Goal: Complete application form: Complete application form

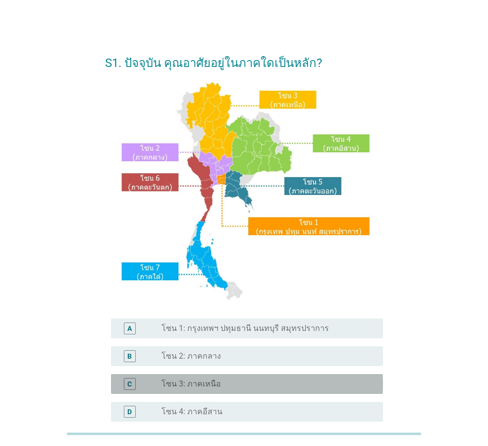
click at [170, 380] on label "โซน 3: ภาคเหนือ" at bounding box center [191, 384] width 59 height 10
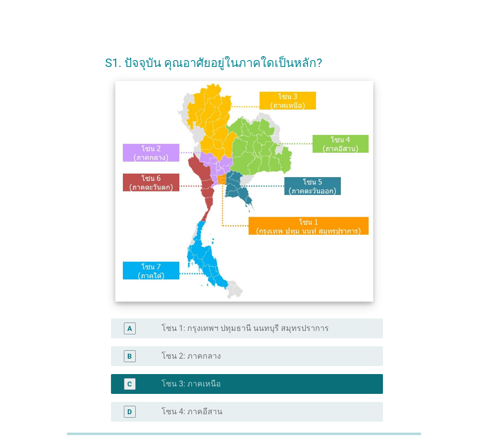
scroll to position [186, 0]
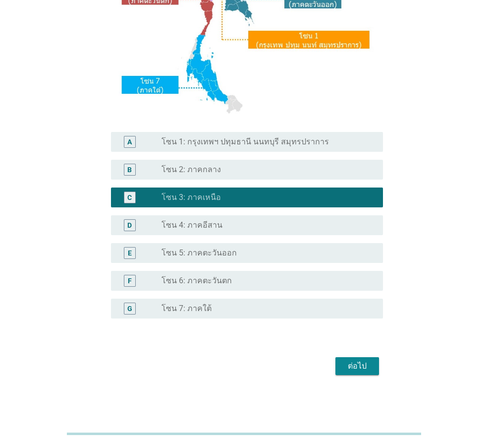
click at [353, 371] on div "ต่อไป" at bounding box center [358, 366] width 28 height 12
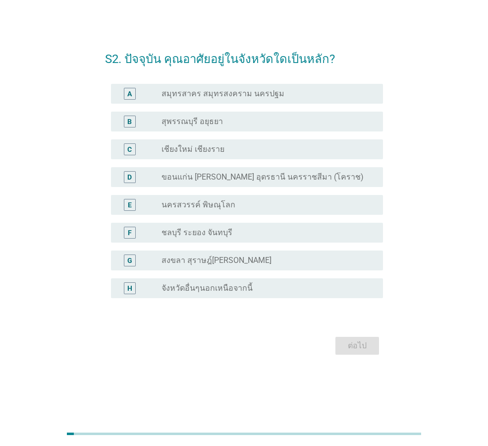
scroll to position [0, 0]
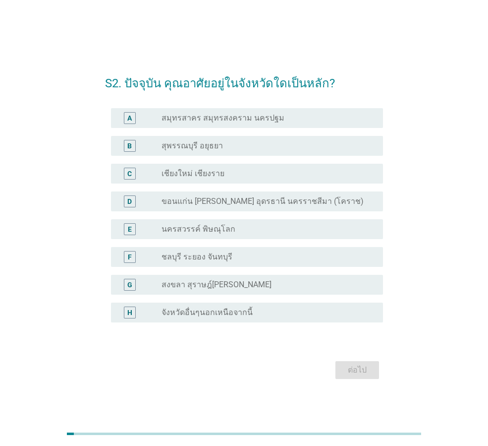
click at [279, 175] on div "radio_button_unchecked เชียงใหม่ เชียงราย" at bounding box center [265, 174] width 206 height 10
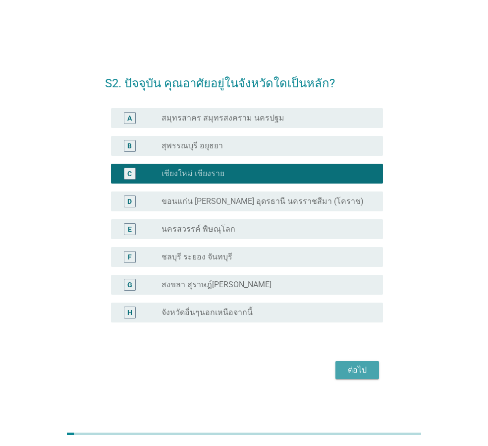
click at [361, 378] on button "ต่อไป" at bounding box center [358, 370] width 44 height 18
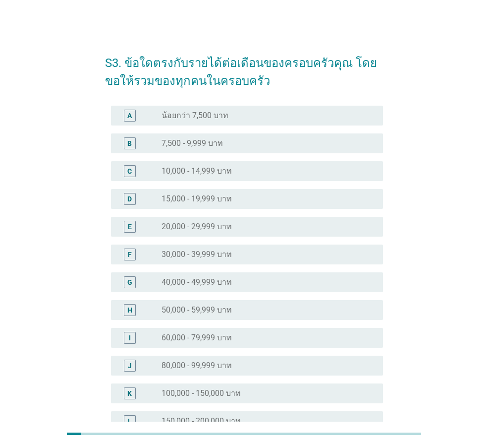
click at [174, 316] on div "H radio_button_unchecked 50,000 - 59,999 บาท" at bounding box center [247, 310] width 272 height 20
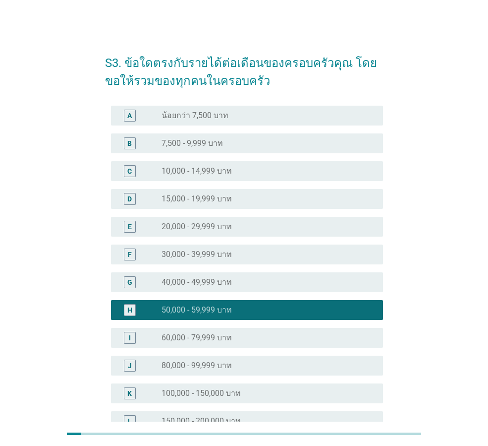
scroll to position [140, 0]
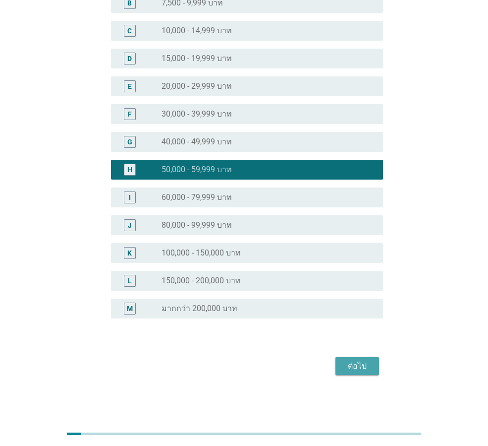
click at [358, 364] on div "ต่อไป" at bounding box center [358, 366] width 28 height 12
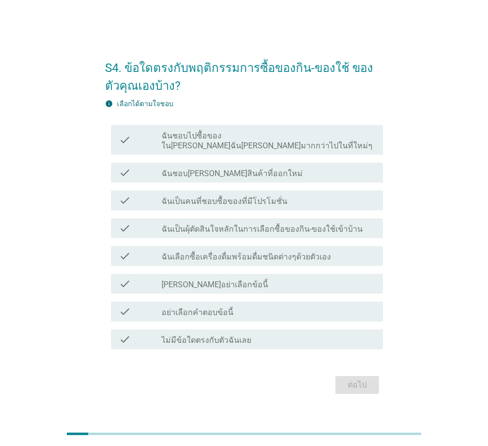
click at [215, 169] on label "ฉันชอบ[PERSON_NAME]สินค้าที่ออกใหม่" at bounding box center [232, 174] width 141 height 10
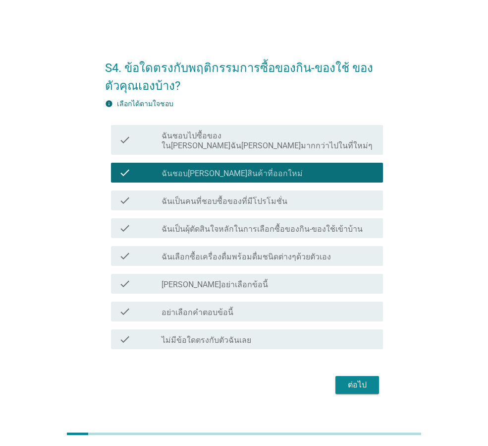
click at [218, 196] on label "ฉันเป็นคนที่ชอบซื้อของที่มีโปรโมชั่น" at bounding box center [225, 201] width 126 height 10
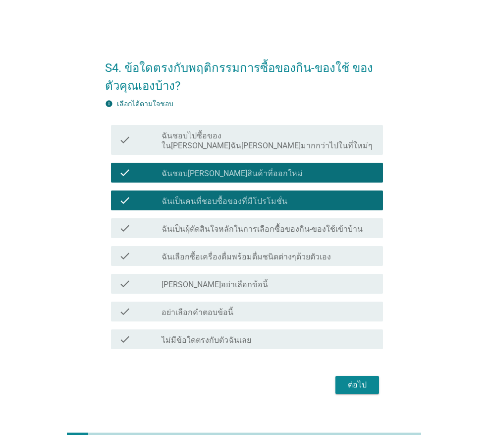
click at [222, 225] on label "ฉันเป็นผุ้ตัดสินใจหลักในการเลือกซื้อของกิน-ของใช้เข้าบ้าน" at bounding box center [262, 229] width 201 height 10
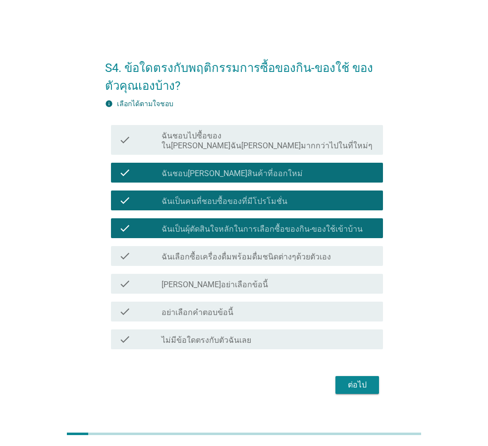
click at [224, 250] on div "check_box_outline_blank ฉันเลือกซื้อเครื่องดื่มพร้อมดื่มชนิดต่างๆด้วยตัวเอง" at bounding box center [269, 256] width 214 height 12
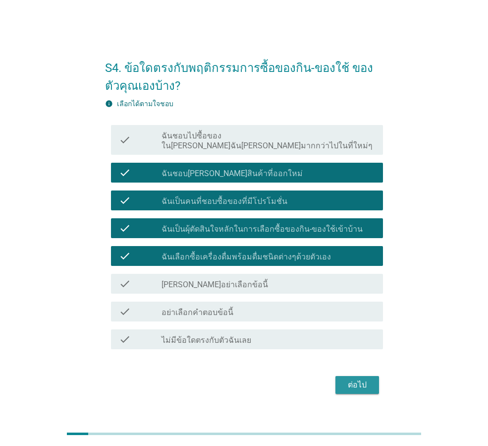
click at [349, 381] on div "ต่อไป" at bounding box center [358, 385] width 28 height 12
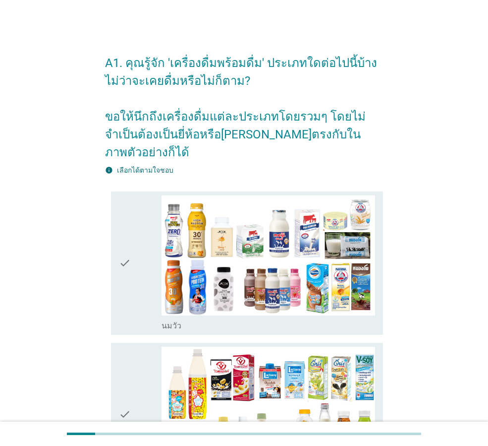
click at [133, 267] on div "check" at bounding box center [140, 262] width 43 height 135
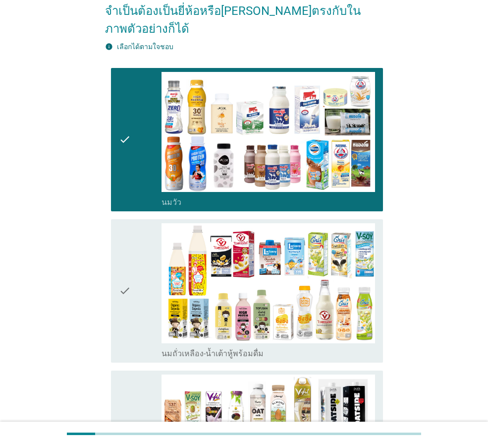
scroll to position [198, 0]
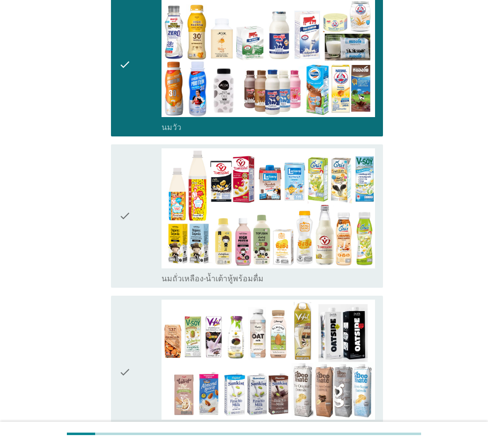
click at [133, 259] on div "check" at bounding box center [140, 215] width 43 height 135
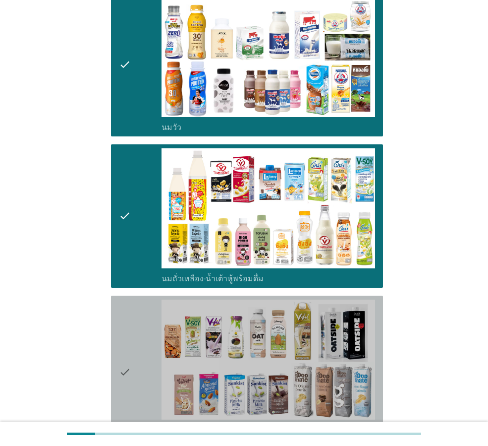
click at [130, 309] on icon "check" at bounding box center [125, 371] width 12 height 145
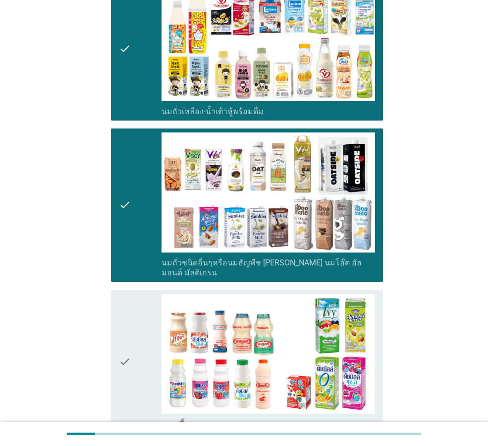
scroll to position [496, 0]
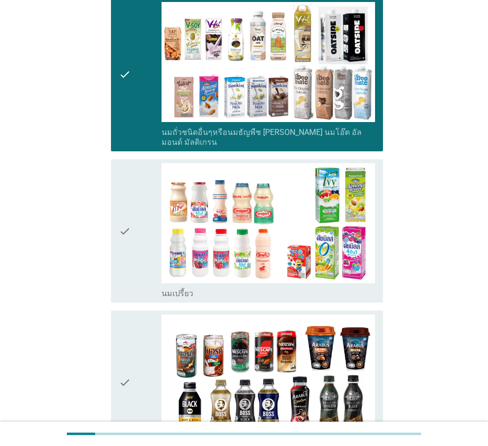
click at [132, 246] on div "check" at bounding box center [140, 230] width 43 height 135
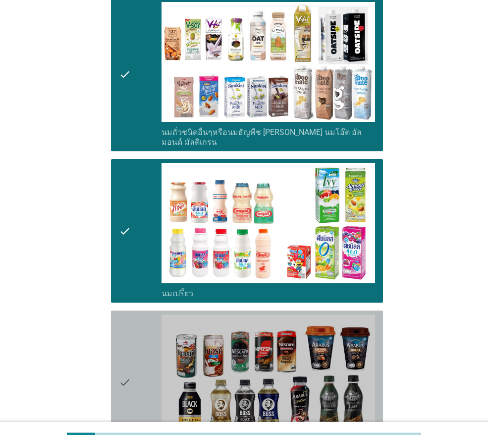
click at [132, 314] on div "check" at bounding box center [140, 381] width 43 height 135
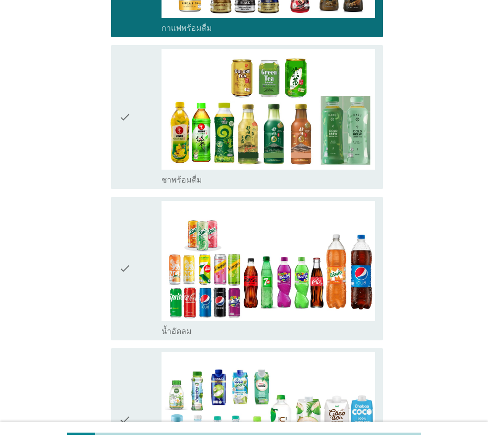
scroll to position [942, 0]
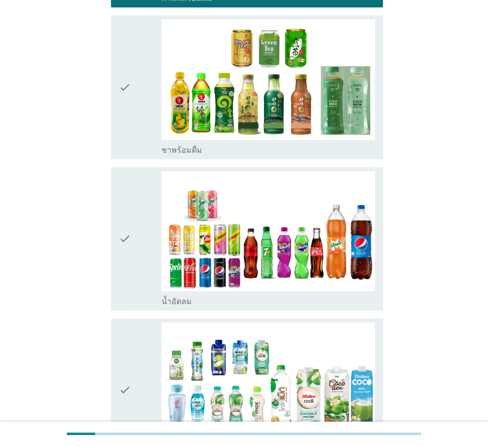
click at [134, 115] on div "check" at bounding box center [140, 86] width 43 height 135
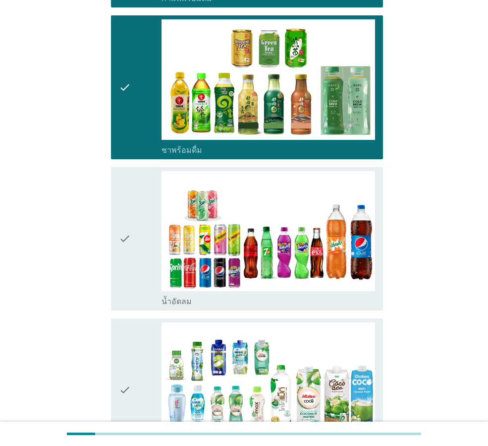
click at [131, 171] on div "check" at bounding box center [140, 238] width 43 height 135
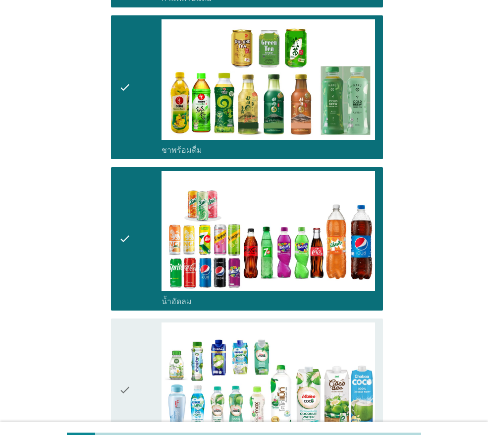
scroll to position [1140, 0]
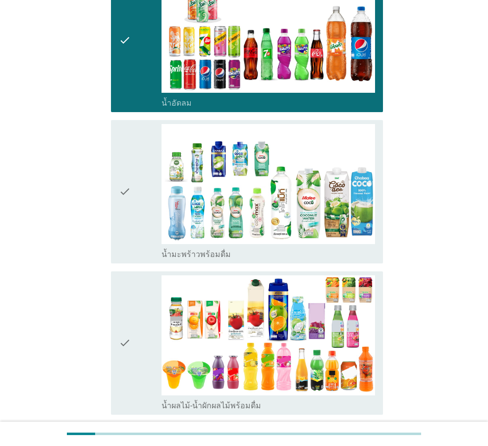
click at [127, 148] on icon "check" at bounding box center [125, 191] width 12 height 135
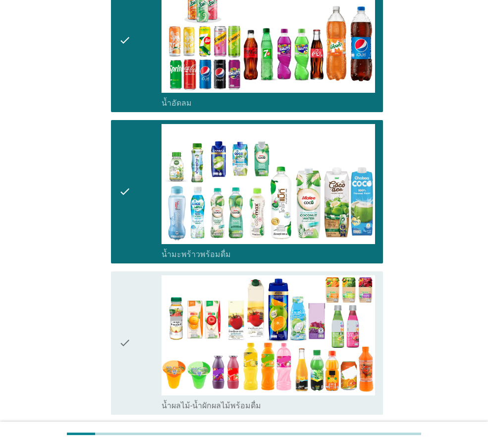
click at [138, 275] on div "check" at bounding box center [140, 342] width 43 height 135
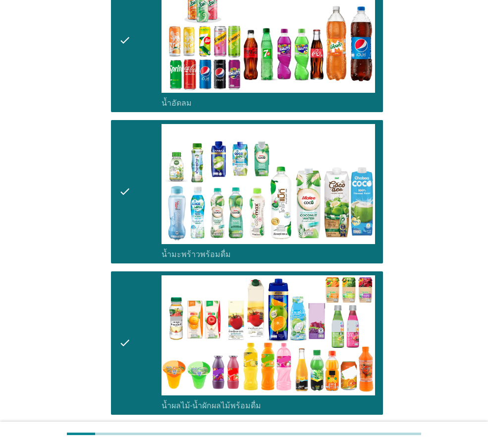
scroll to position [1388, 0]
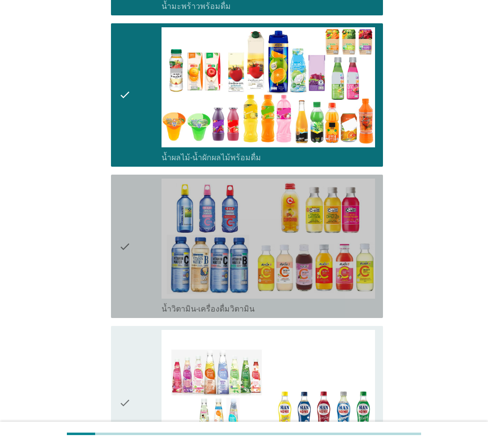
click at [130, 236] on icon "check" at bounding box center [125, 245] width 12 height 135
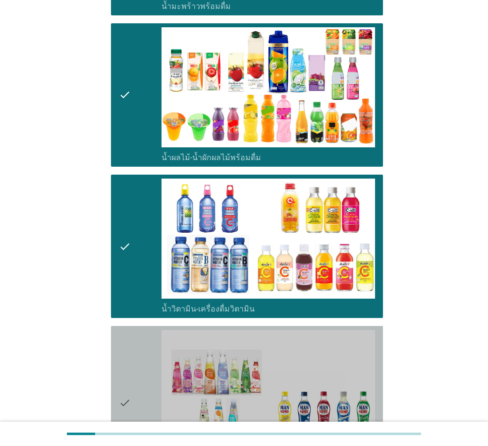
click at [127, 350] on icon "check" at bounding box center [125, 402] width 12 height 145
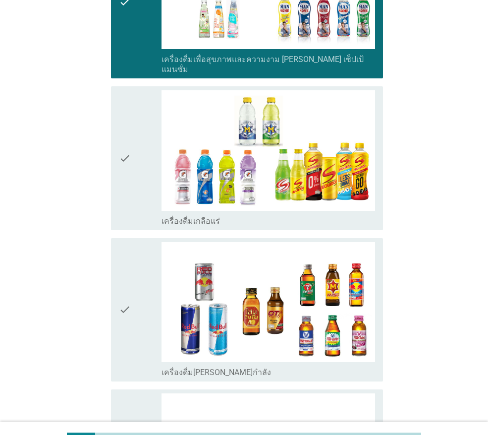
scroll to position [1884, 0]
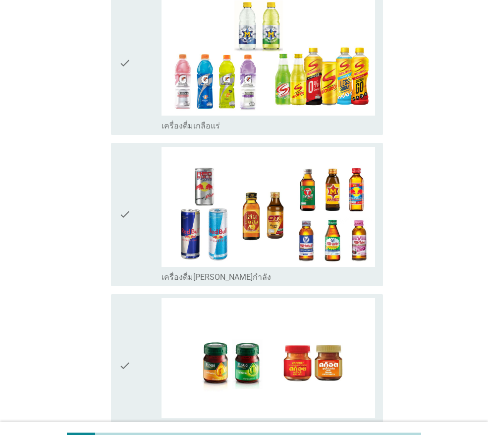
click at [139, 74] on div "check" at bounding box center [140, 62] width 43 height 135
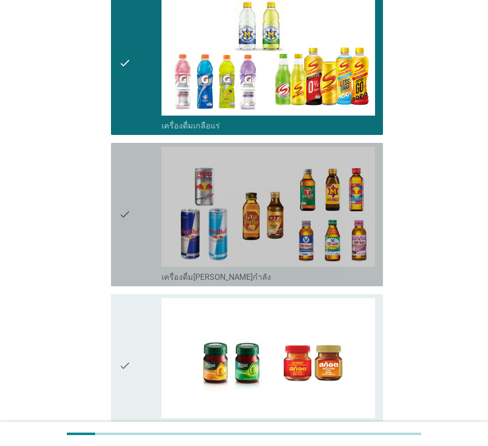
click at [138, 147] on div "check" at bounding box center [140, 214] width 43 height 135
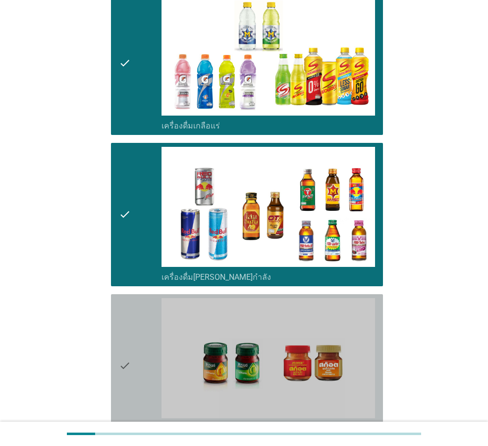
click at [137, 298] on div "check" at bounding box center [140, 365] width 43 height 135
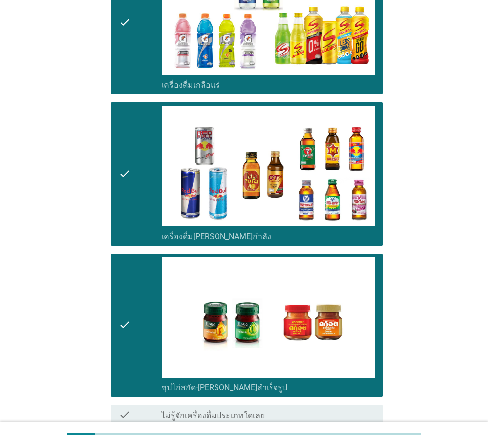
scroll to position [1981, 0]
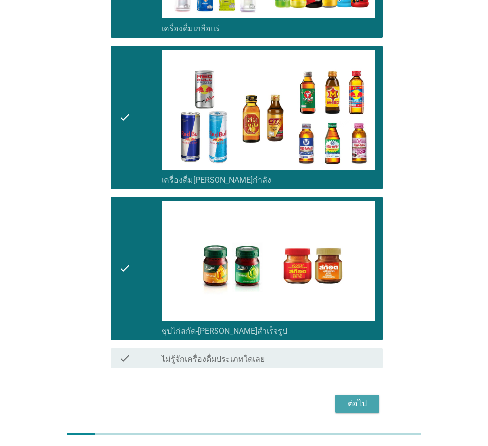
click at [363, 398] on div "ต่อไป" at bounding box center [358, 404] width 28 height 12
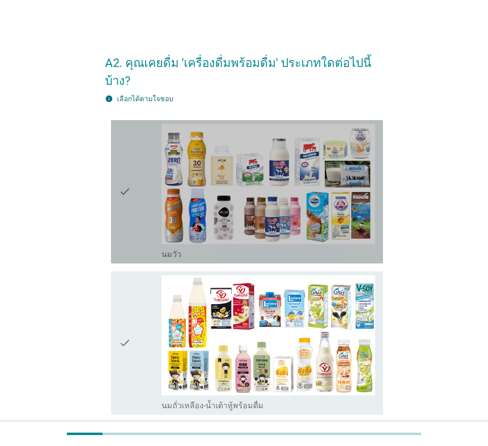
click at [144, 196] on div "check" at bounding box center [140, 191] width 43 height 135
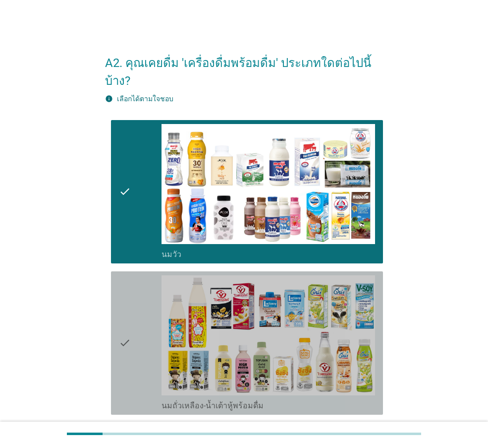
click at [136, 301] on div "check" at bounding box center [140, 342] width 43 height 135
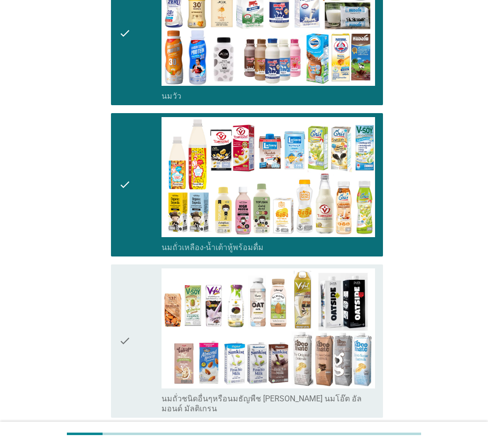
scroll to position [297, 0]
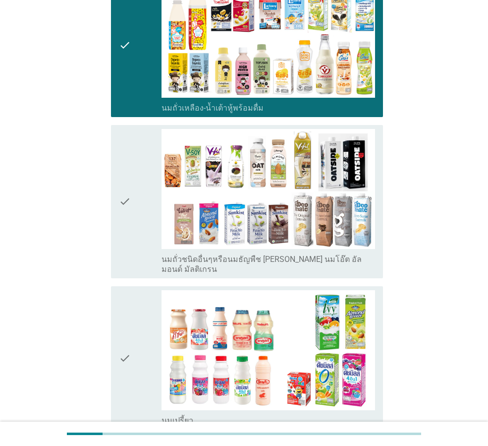
click at [116, 221] on div "check check_box_outline_blank นมถั่วชนิดอื่นๆหรือนมธัญพืช [PERSON_NAME] นมโอ๊ต …" at bounding box center [247, 201] width 272 height 153
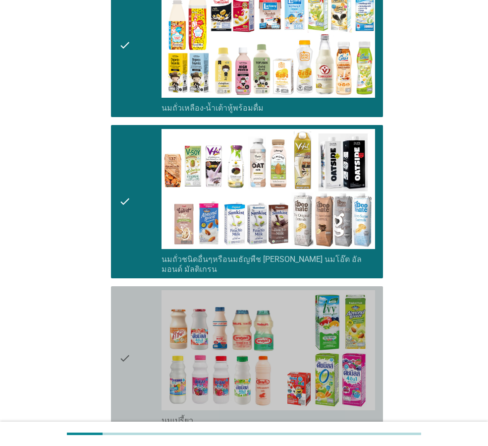
click at [119, 290] on icon "check" at bounding box center [125, 357] width 12 height 135
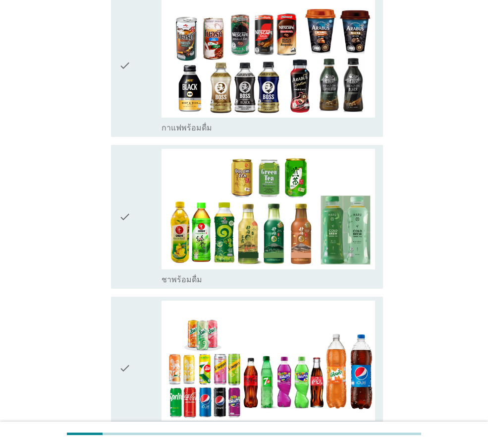
scroll to position [744, 0]
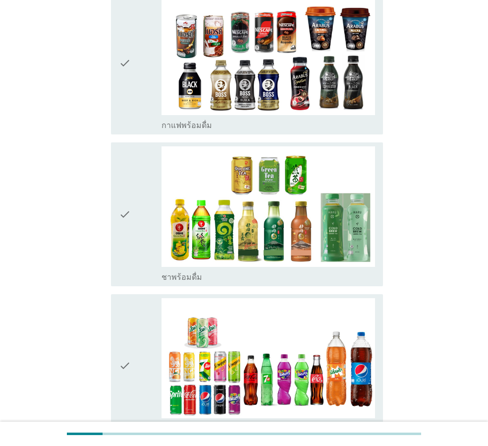
click at [123, 80] on icon "check" at bounding box center [125, 62] width 12 height 135
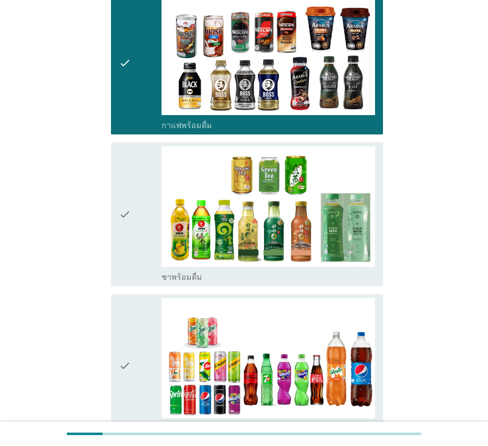
click at [141, 149] on div "check" at bounding box center [140, 213] width 43 height 135
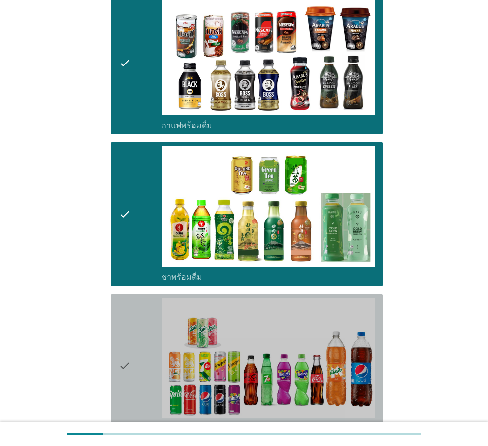
click at [145, 298] on div "check" at bounding box center [140, 365] width 43 height 135
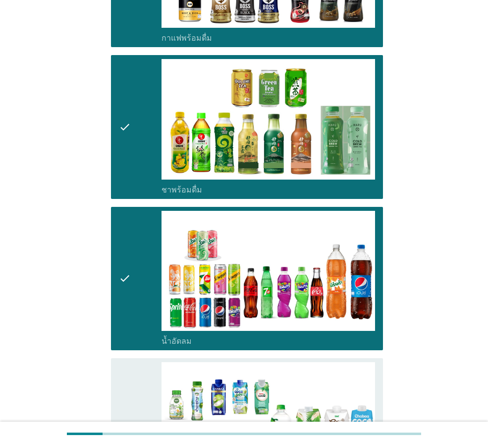
scroll to position [1041, 0]
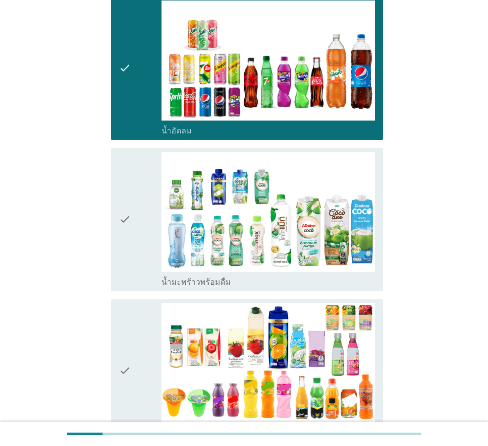
click at [134, 217] on div "check" at bounding box center [140, 219] width 43 height 135
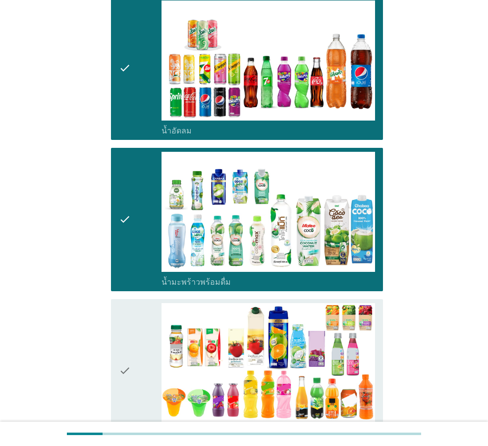
click at [152, 348] on div "check" at bounding box center [140, 370] width 43 height 135
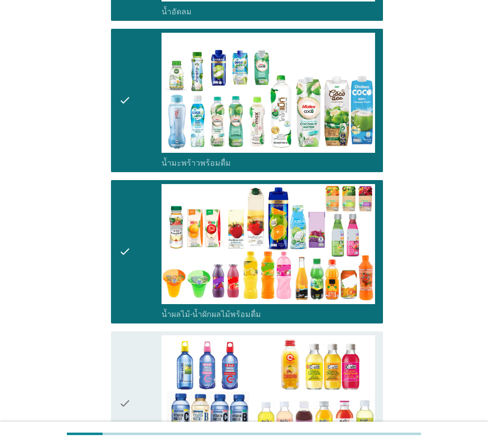
scroll to position [1289, 0]
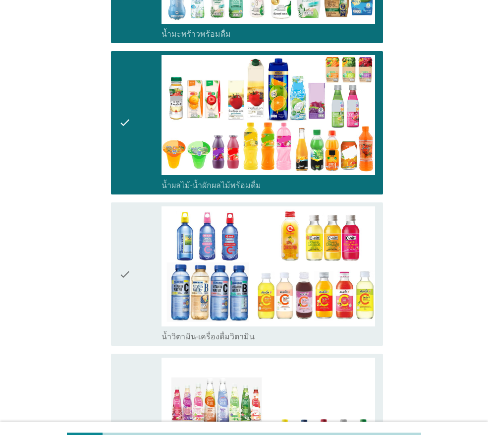
click at [125, 282] on icon "check" at bounding box center [125, 273] width 12 height 135
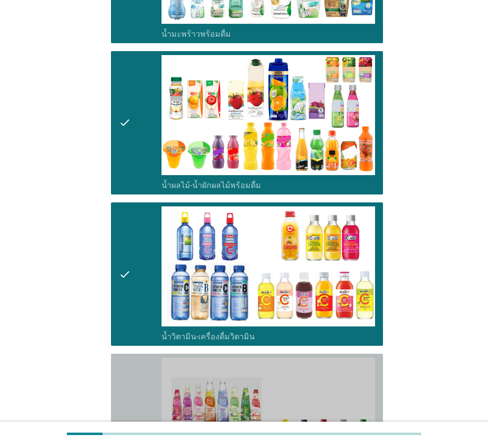
click at [128, 360] on icon "check" at bounding box center [125, 429] width 12 height 145
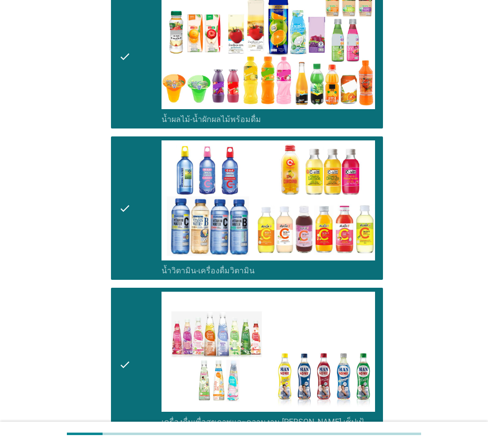
scroll to position [1537, 0]
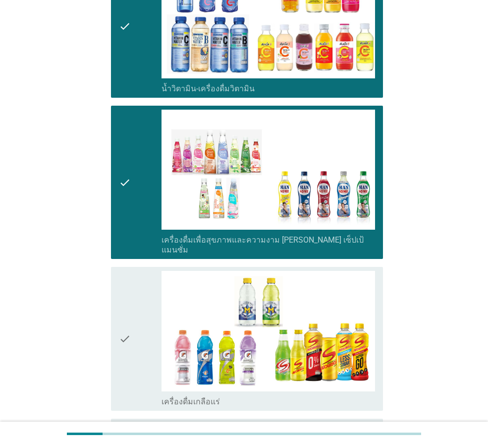
click at [127, 295] on icon "check" at bounding box center [125, 338] width 12 height 135
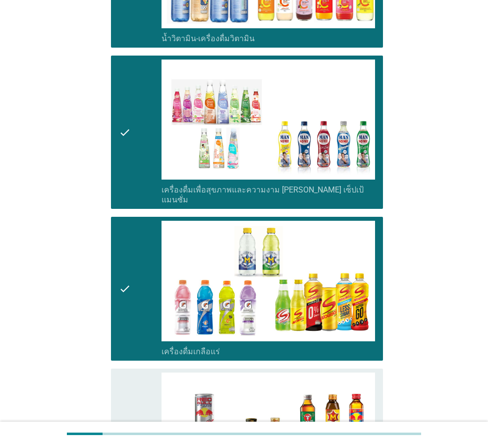
scroll to position [1785, 0]
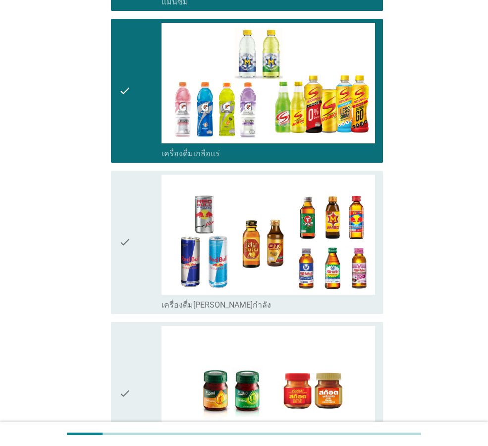
click at [132, 239] on div "check" at bounding box center [140, 241] width 43 height 135
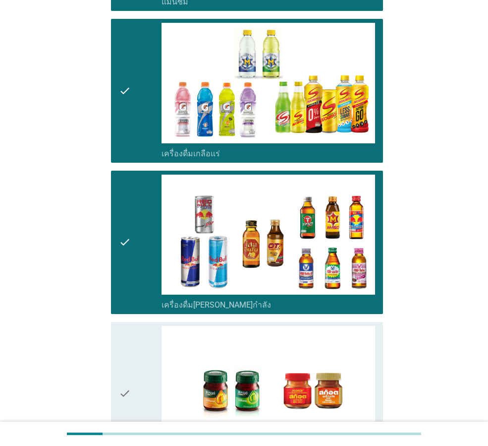
click at [134, 326] on div "check" at bounding box center [140, 393] width 43 height 135
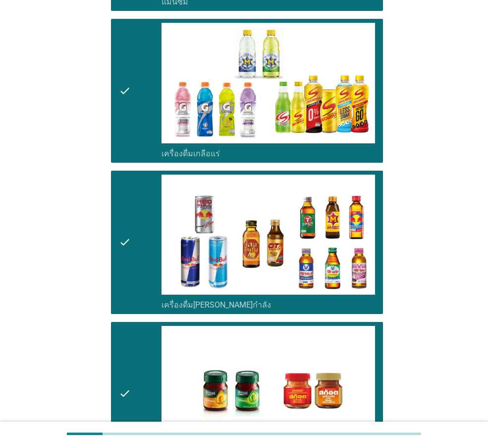
scroll to position [1909, 0]
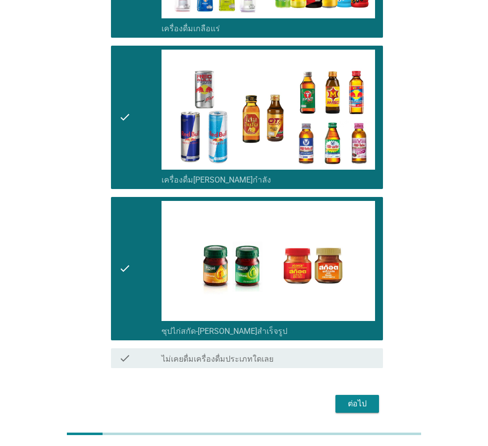
click at [356, 398] on div "ต่อไป" at bounding box center [358, 404] width 28 height 12
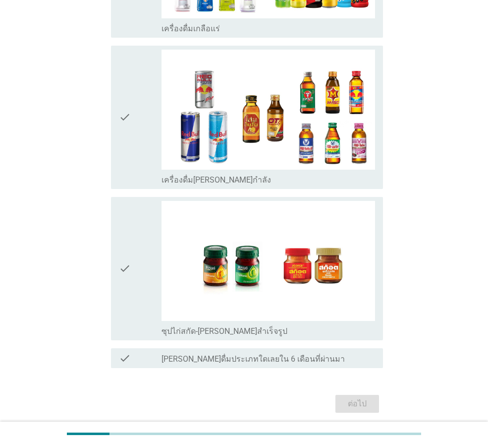
scroll to position [0, 0]
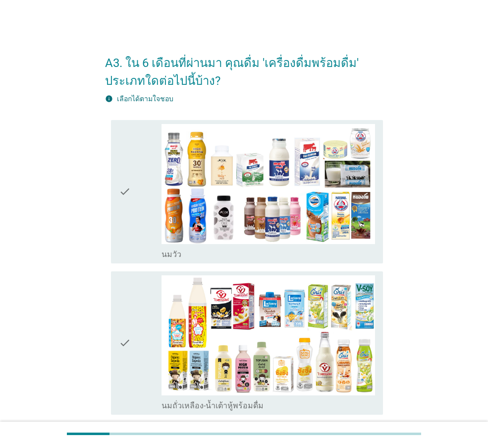
click at [133, 228] on div "check" at bounding box center [140, 191] width 43 height 135
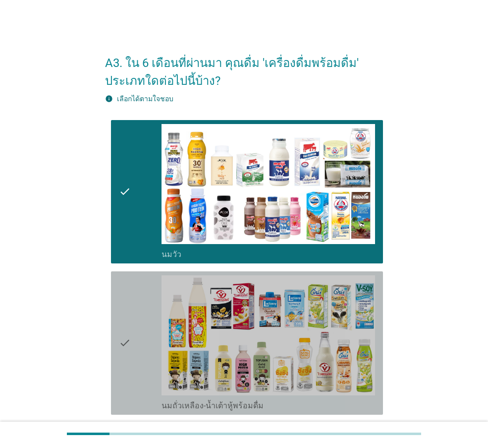
click at [137, 275] on div "check" at bounding box center [140, 342] width 43 height 135
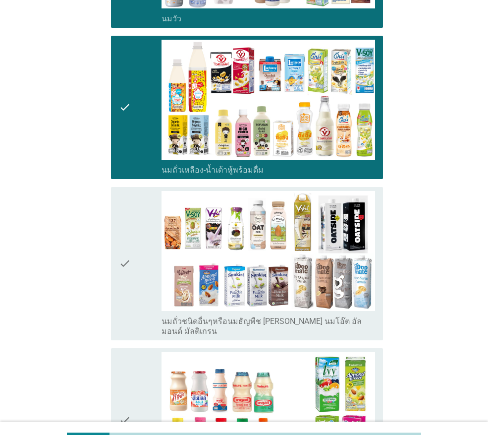
scroll to position [248, 0]
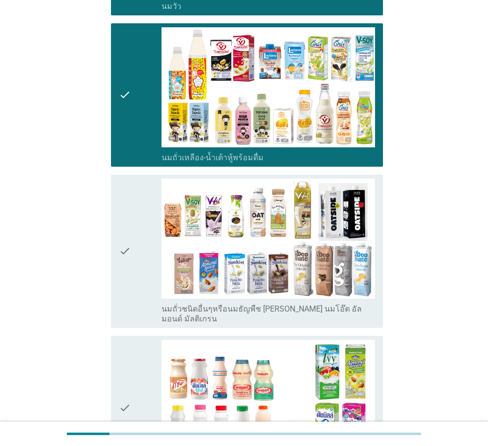
click at [131, 248] on div "check" at bounding box center [140, 250] width 43 height 145
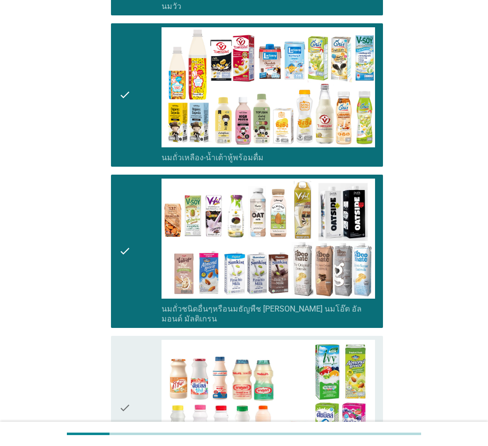
click at [132, 361] on div "check" at bounding box center [140, 407] width 43 height 135
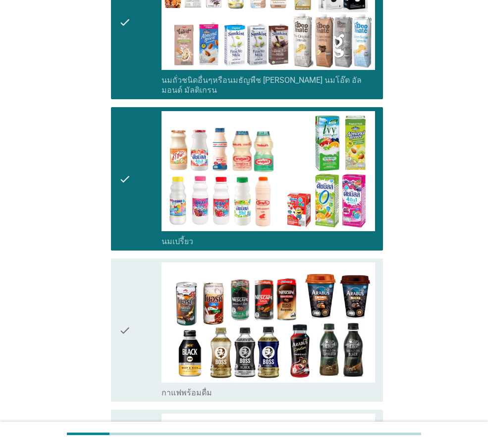
scroll to position [545, 0]
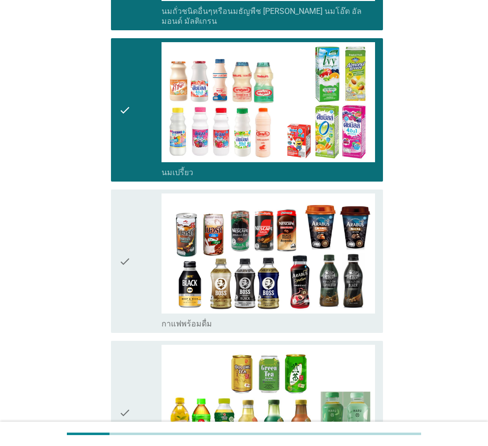
click at [130, 266] on icon "check" at bounding box center [125, 260] width 12 height 135
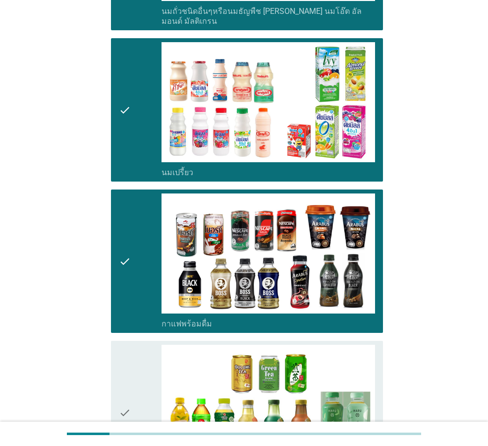
click at [142, 360] on div "check" at bounding box center [140, 412] width 43 height 135
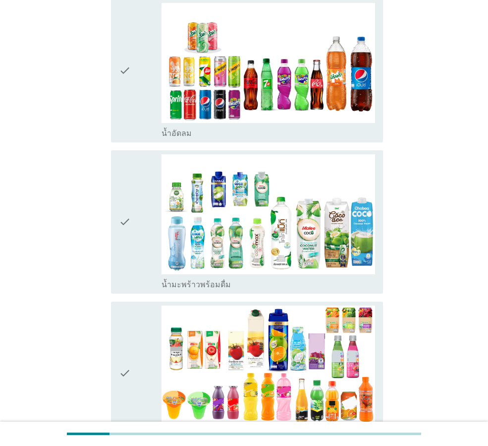
scroll to position [1041, 0]
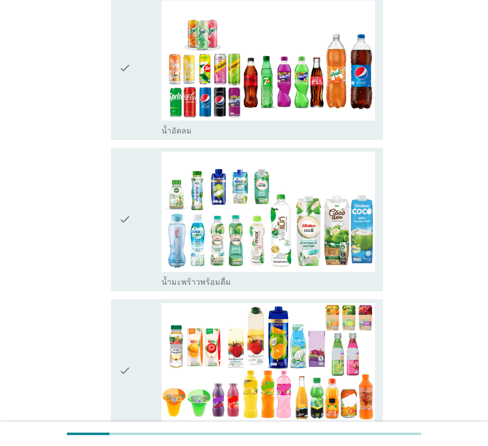
click at [133, 86] on div "check" at bounding box center [140, 67] width 43 height 135
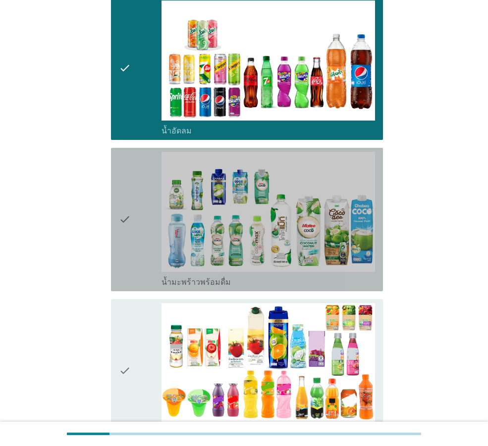
click at [133, 161] on div "check" at bounding box center [140, 219] width 43 height 135
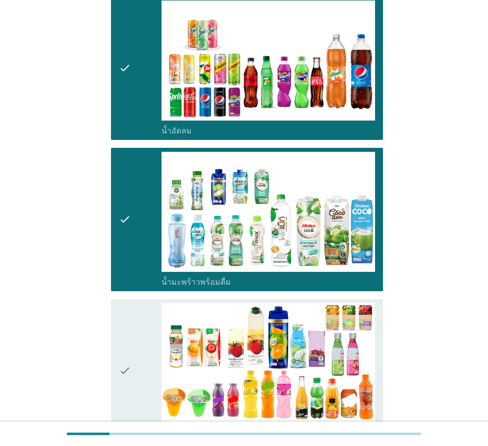
click at [150, 273] on div "check" at bounding box center [140, 219] width 43 height 135
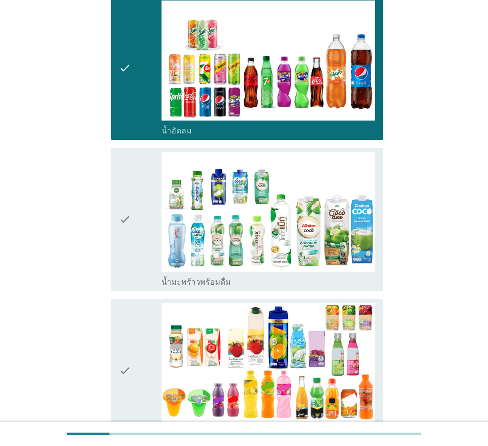
drag, startPoint x: 130, startPoint y: 260, endPoint x: 132, endPoint y: 296, distance: 36.2
click at [130, 260] on icon "check" at bounding box center [125, 219] width 12 height 135
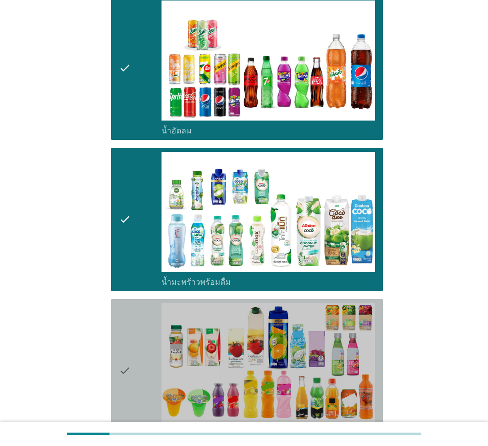
click at [135, 317] on div "check" at bounding box center [140, 370] width 43 height 135
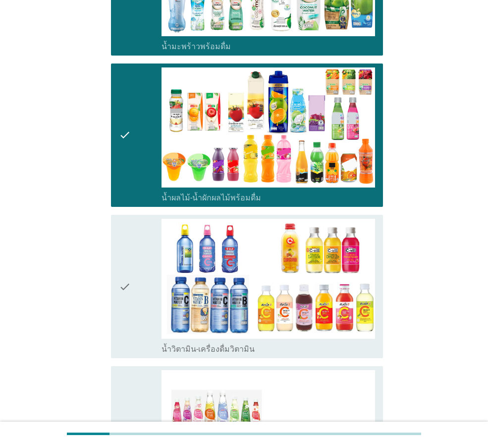
scroll to position [1338, 0]
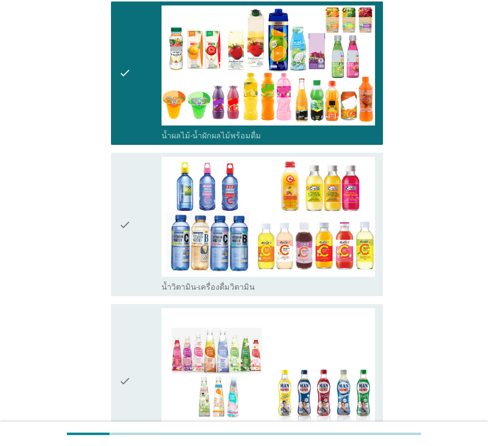
click at [126, 226] on icon "check" at bounding box center [125, 224] width 12 height 135
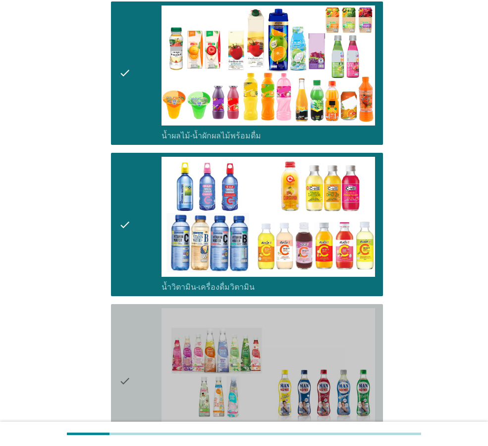
click at [134, 322] on div "check" at bounding box center [140, 380] width 43 height 145
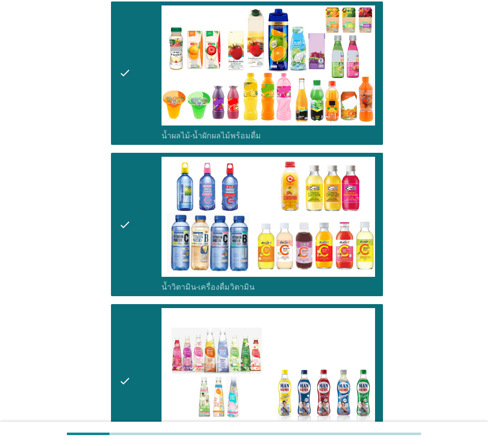
scroll to position [1636, 0]
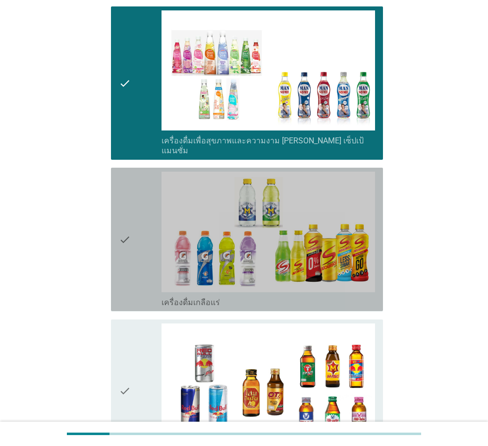
click at [123, 241] on icon "check" at bounding box center [125, 239] width 12 height 135
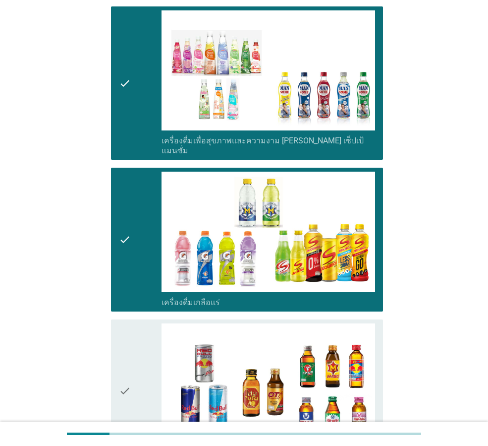
click at [129, 329] on icon "check" at bounding box center [125, 390] width 12 height 135
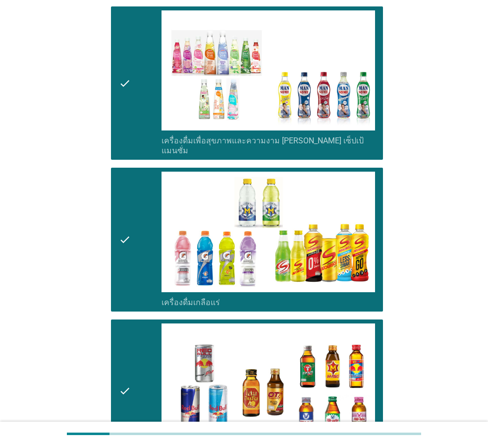
scroll to position [1927, 0]
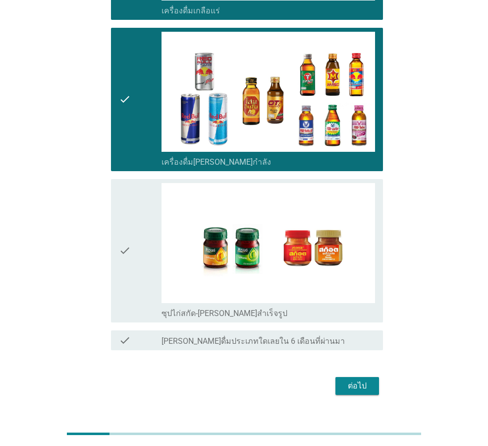
click at [127, 237] on icon "check" at bounding box center [125, 250] width 12 height 135
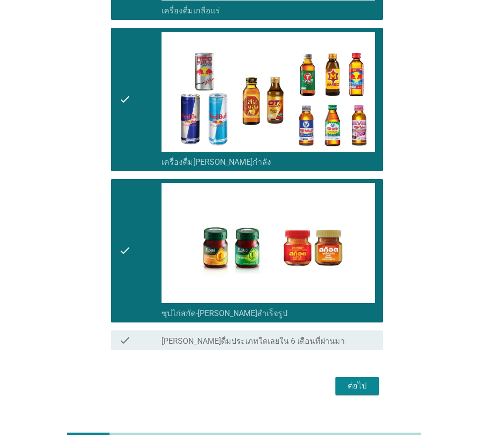
click at [351, 380] on div "ต่อไป" at bounding box center [358, 386] width 28 height 12
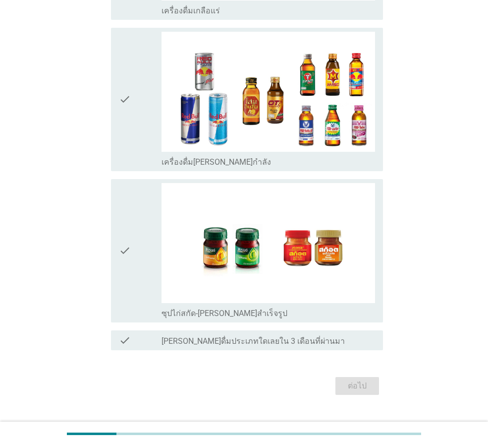
scroll to position [0, 0]
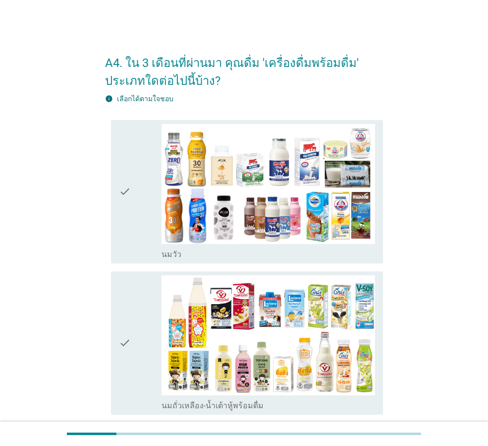
click at [117, 254] on div "check check_box_outline_blank [PERSON_NAME]" at bounding box center [247, 191] width 272 height 143
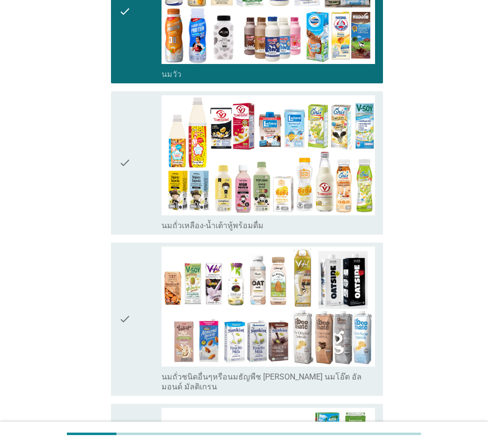
scroll to position [198, 0]
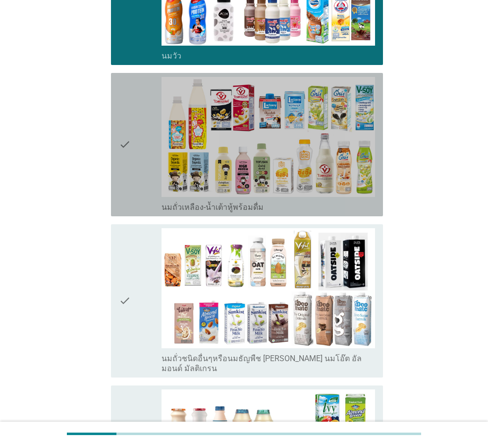
click at [133, 201] on div "check" at bounding box center [140, 144] width 43 height 135
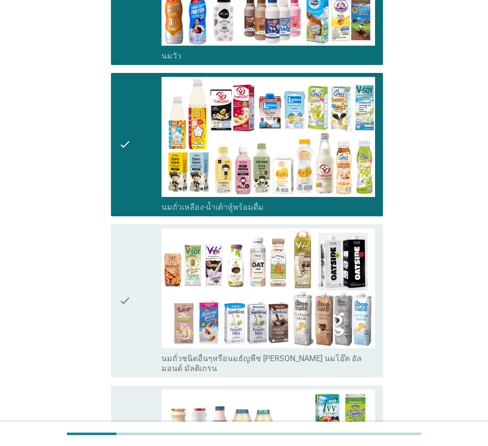
click at [138, 264] on div "check" at bounding box center [140, 300] width 43 height 145
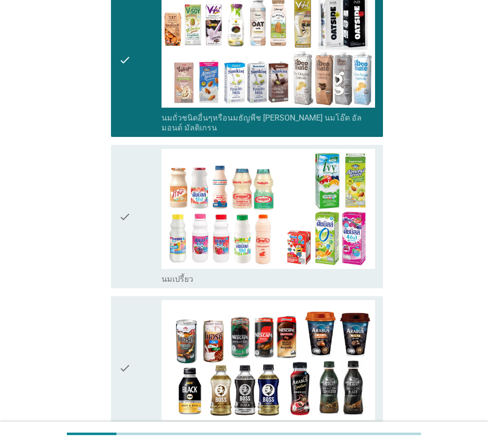
scroll to position [446, 0]
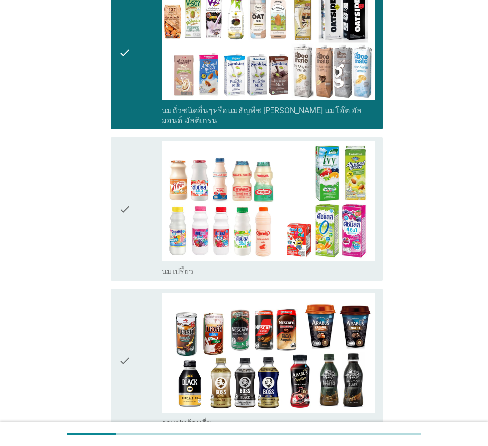
click at [127, 218] on icon "check" at bounding box center [125, 208] width 12 height 135
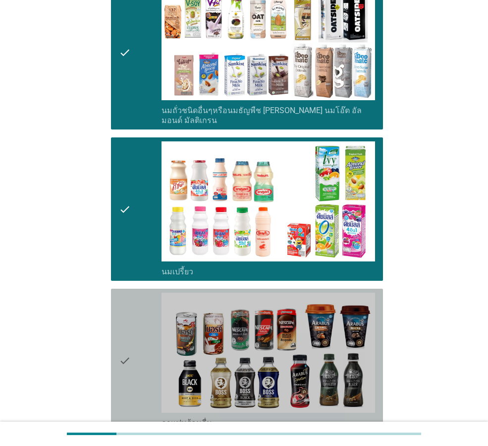
click at [126, 341] on icon "check" at bounding box center [125, 359] width 12 height 135
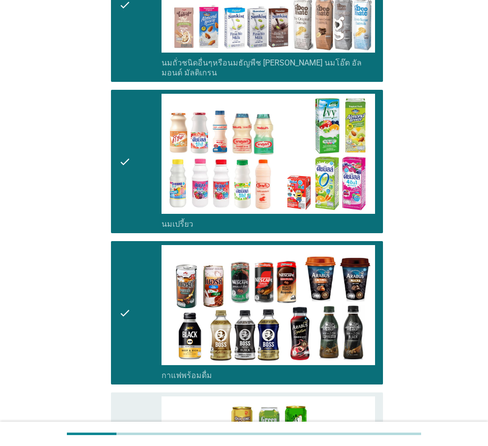
scroll to position [744, 0]
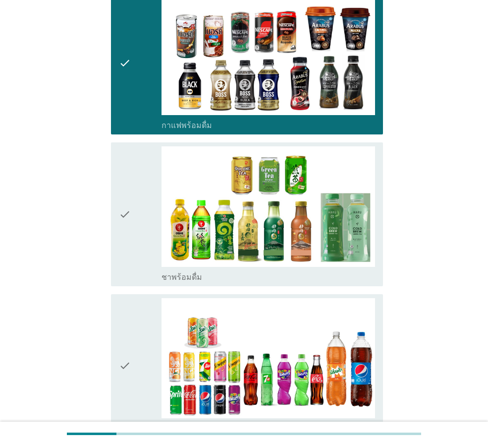
click at [127, 236] on icon "check" at bounding box center [125, 213] width 12 height 135
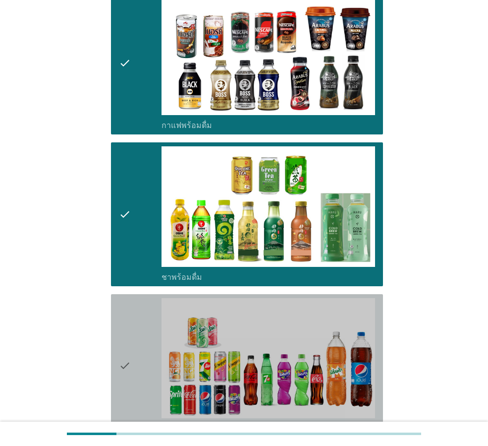
click at [127, 306] on icon "check" at bounding box center [125, 365] width 12 height 135
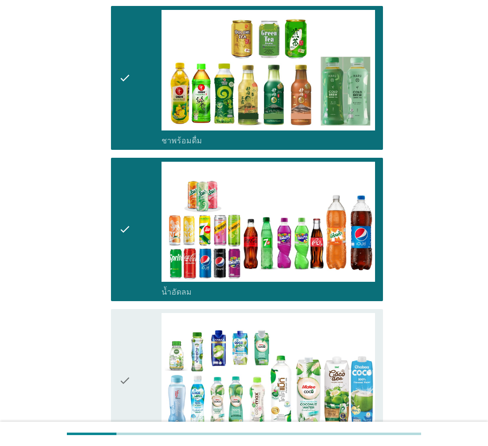
scroll to position [1041, 0]
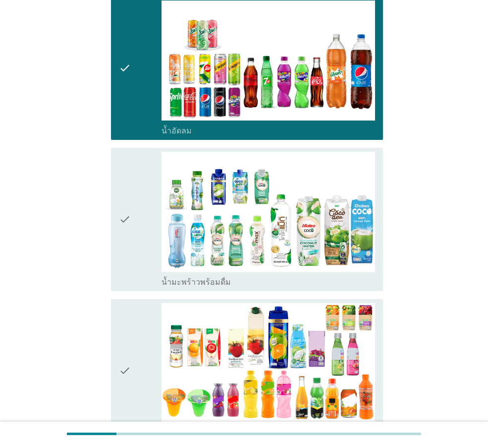
click at [131, 247] on icon "check" at bounding box center [125, 219] width 12 height 135
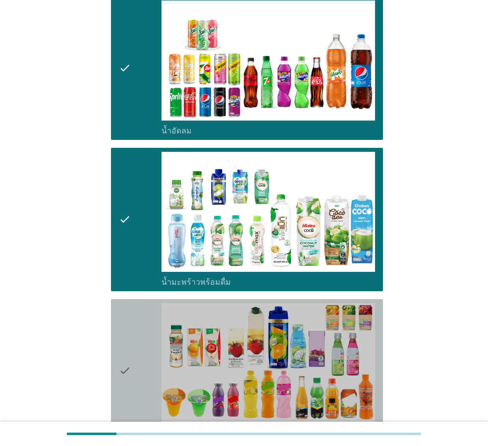
click at [135, 316] on div "check" at bounding box center [140, 370] width 43 height 135
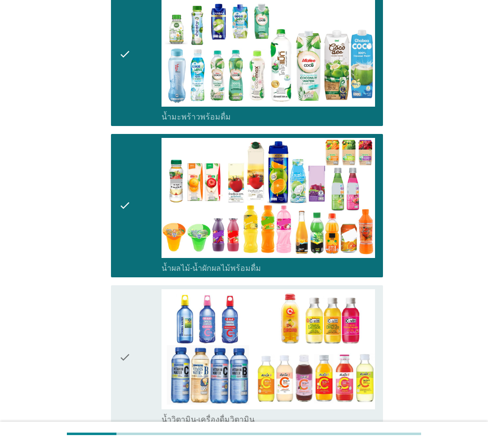
scroll to position [1289, 0]
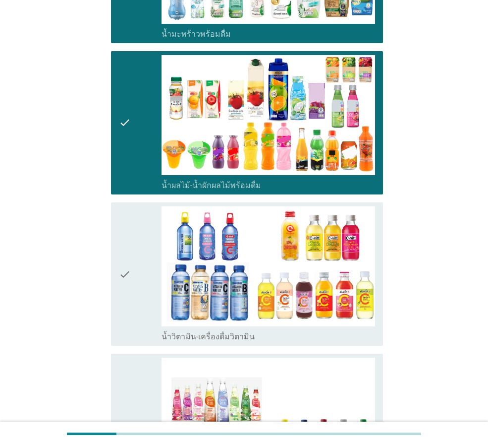
click at [131, 296] on icon "check" at bounding box center [125, 273] width 12 height 135
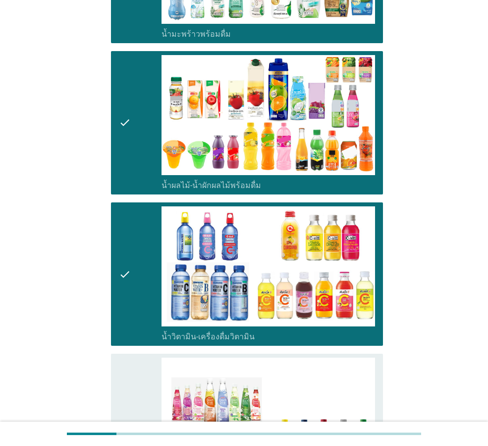
click at [137, 364] on div "check" at bounding box center [140, 429] width 43 height 145
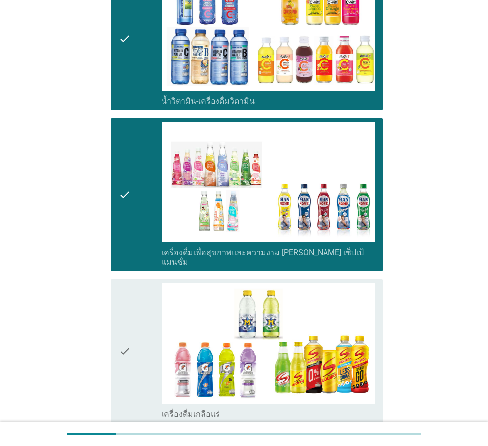
scroll to position [1586, 0]
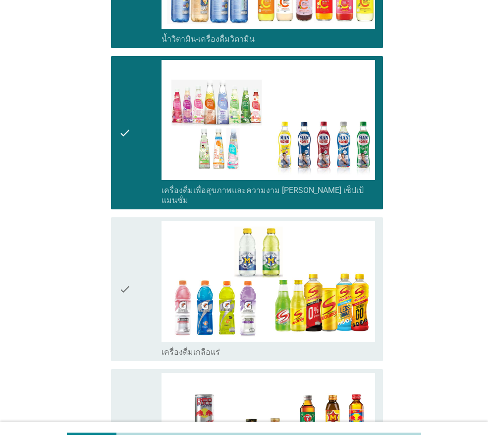
click at [131, 308] on icon "check" at bounding box center [125, 288] width 12 height 135
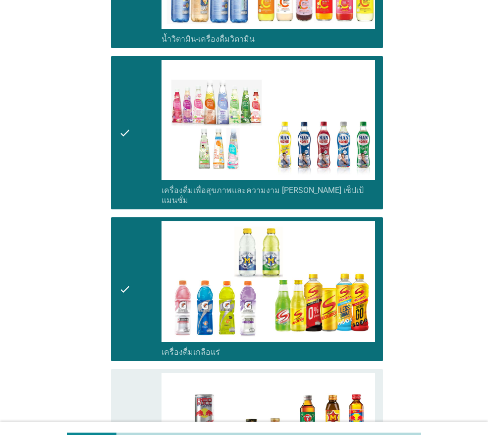
scroll to position [1884, 0]
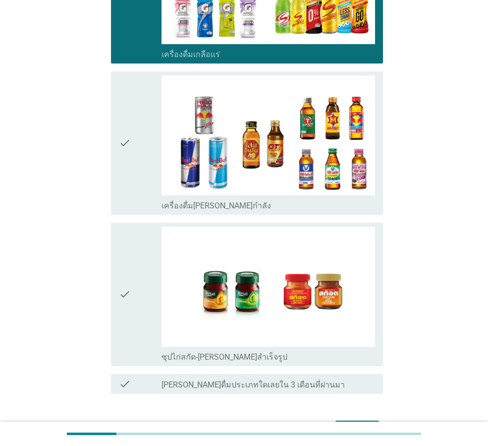
click at [129, 277] on icon "check" at bounding box center [125, 294] width 12 height 135
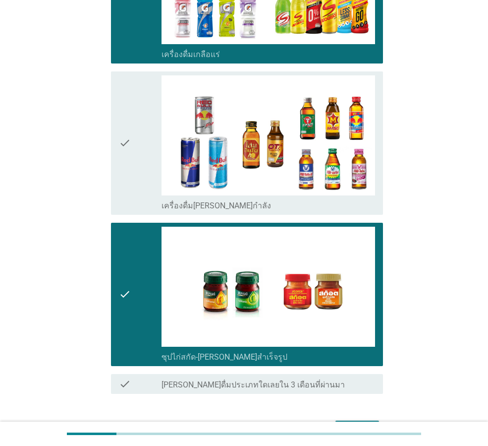
click at [127, 266] on icon "check" at bounding box center [125, 294] width 12 height 135
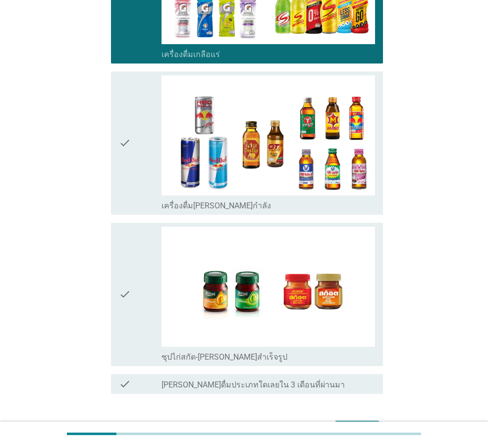
click at [363, 423] on div "ต่อไป" at bounding box center [358, 429] width 28 height 12
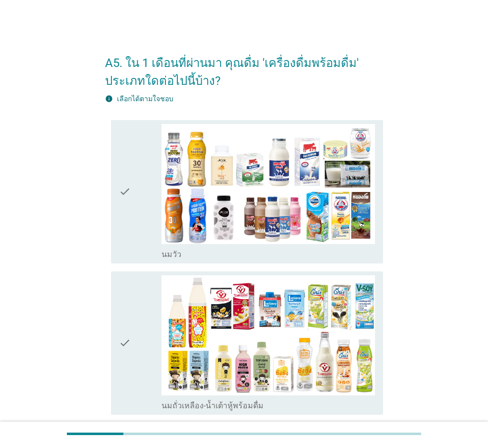
click at [138, 242] on div "check" at bounding box center [140, 191] width 43 height 135
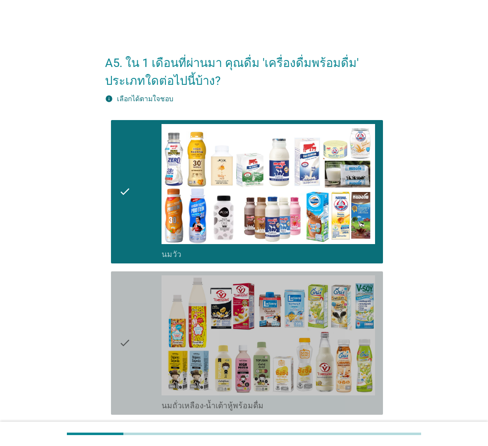
click at [138, 292] on div "check" at bounding box center [140, 342] width 43 height 135
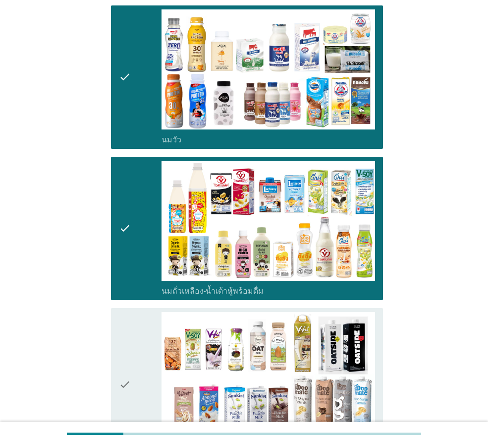
scroll to position [248, 0]
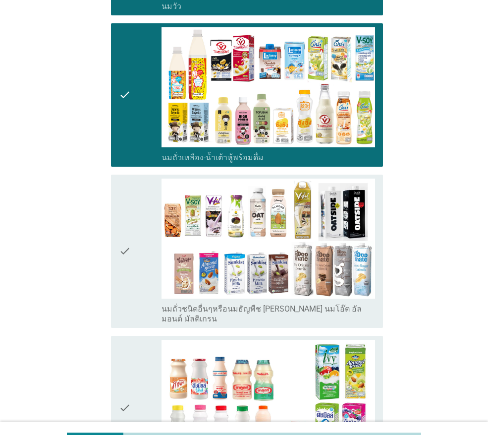
click at [138, 292] on div "check" at bounding box center [140, 250] width 43 height 145
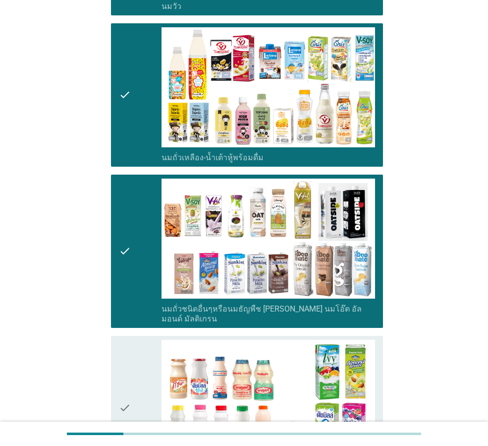
click at [145, 353] on div "check" at bounding box center [140, 407] width 43 height 135
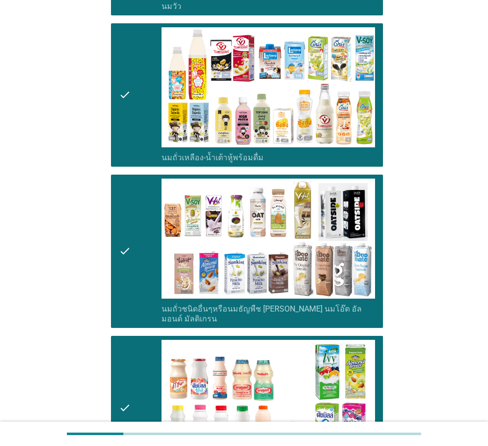
scroll to position [545, 0]
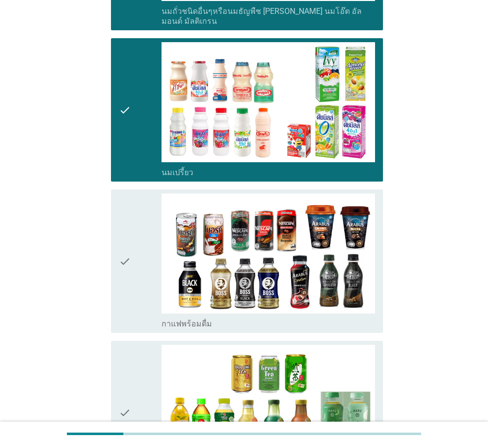
click at [132, 308] on div "check" at bounding box center [140, 260] width 43 height 135
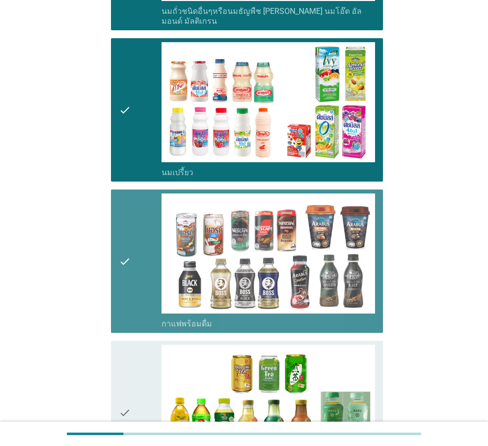
click at [138, 353] on div "check" at bounding box center [140, 412] width 43 height 135
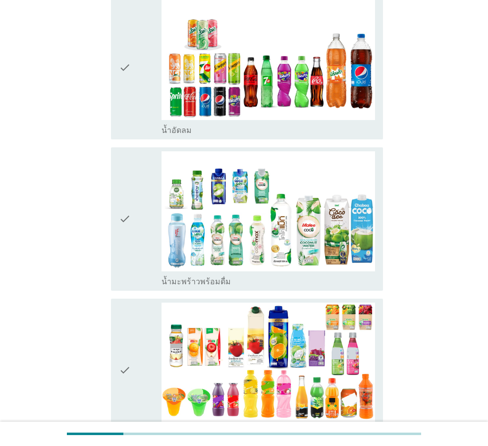
scroll to position [991, 0]
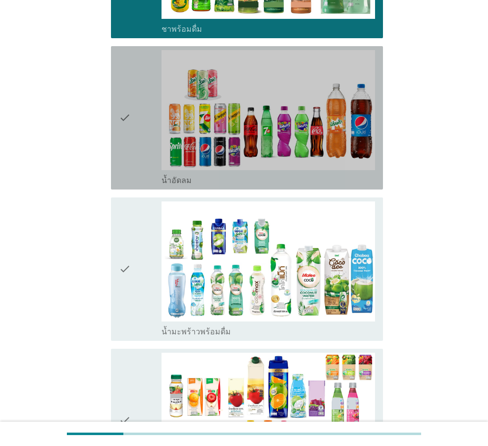
click at [123, 158] on icon "check" at bounding box center [125, 117] width 12 height 135
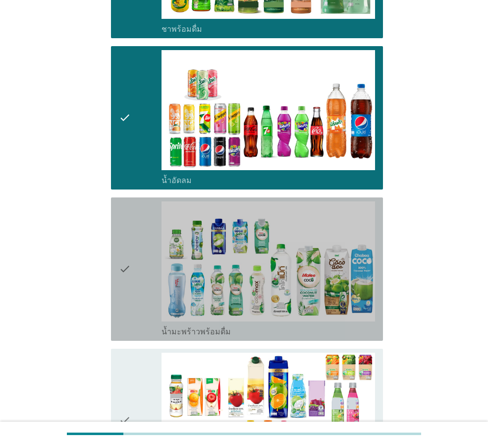
click at [129, 231] on icon "check" at bounding box center [125, 268] width 12 height 135
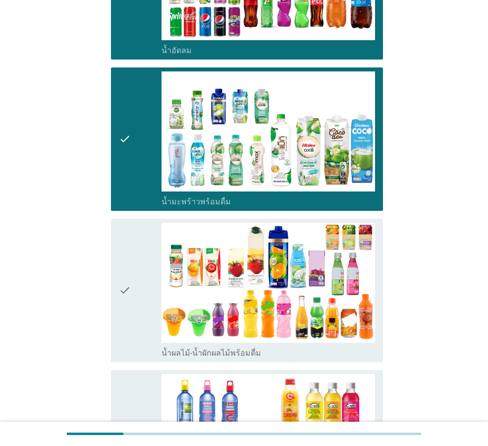
scroll to position [1190, 0]
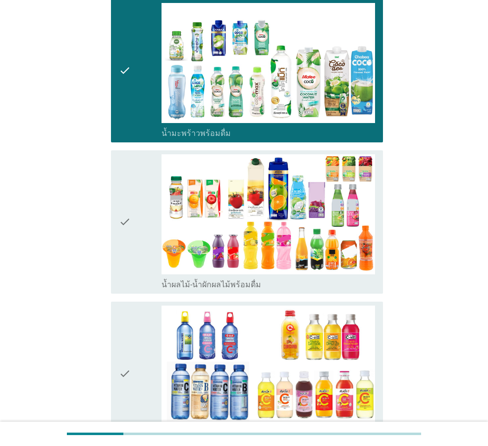
click at [137, 216] on div "check" at bounding box center [140, 221] width 43 height 135
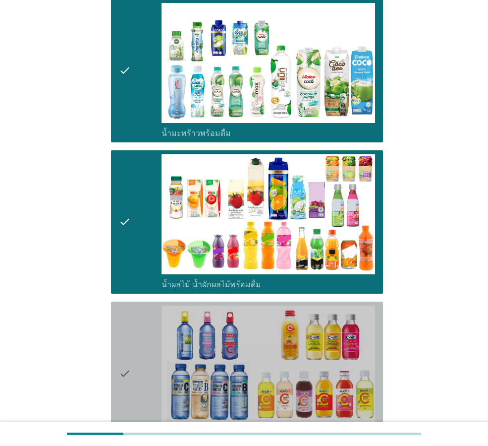
click at [132, 351] on div "check" at bounding box center [140, 372] width 43 height 135
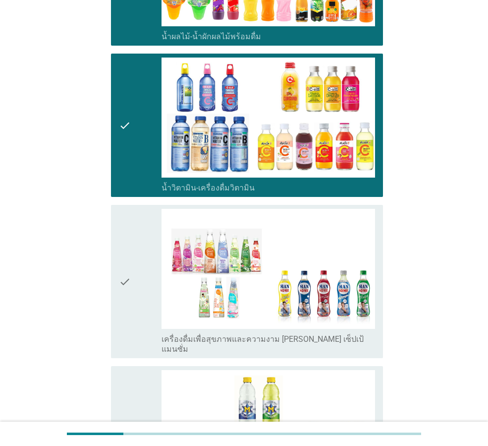
click at [129, 273] on icon "check" at bounding box center [125, 281] width 12 height 145
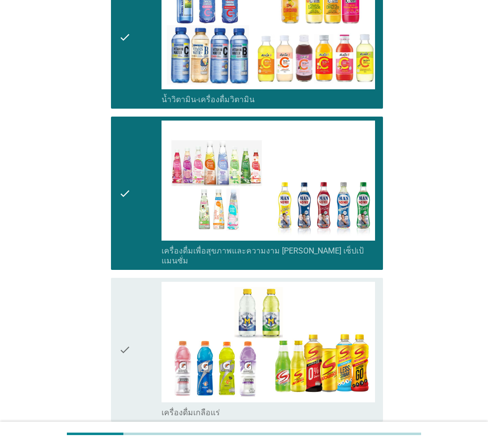
scroll to position [1625, 0]
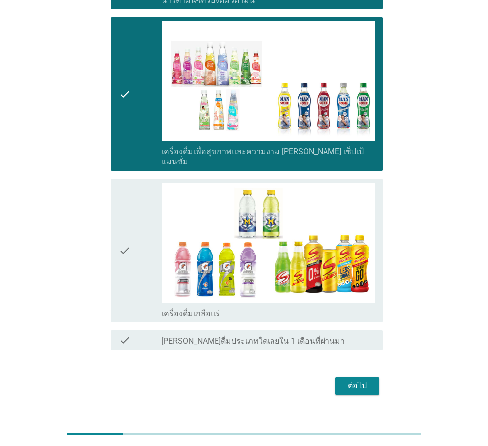
click at [125, 255] on icon "check" at bounding box center [125, 249] width 12 height 135
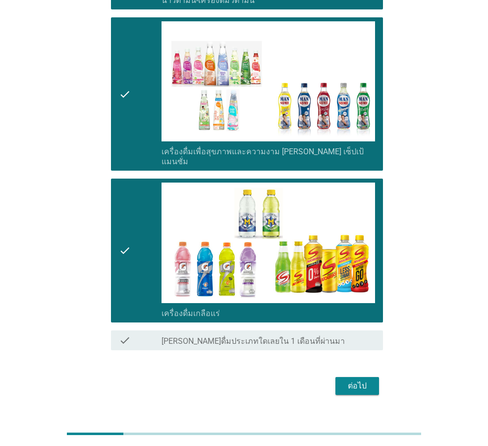
click at [359, 380] on div "ต่อไป" at bounding box center [358, 386] width 28 height 12
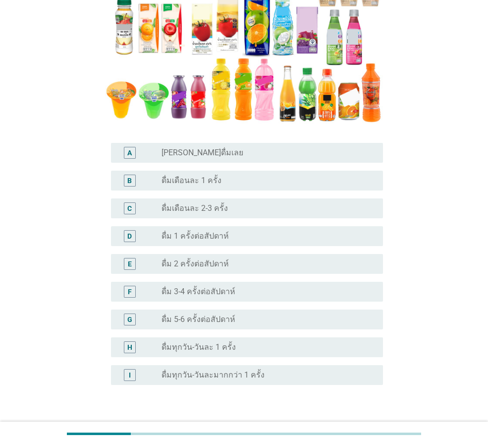
scroll to position [198, 0]
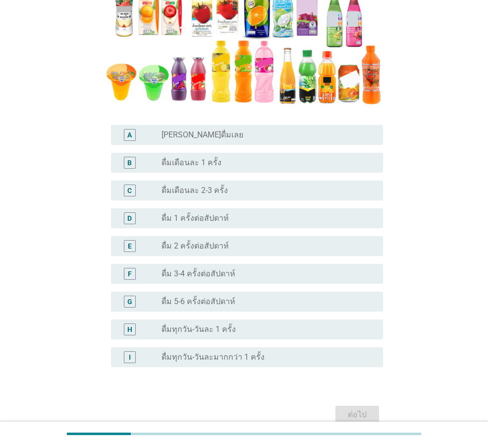
click at [326, 269] on div "radio_button_unchecked ดื่ม 3-4 ครั้งต่อสัปดาห์" at bounding box center [265, 274] width 206 height 10
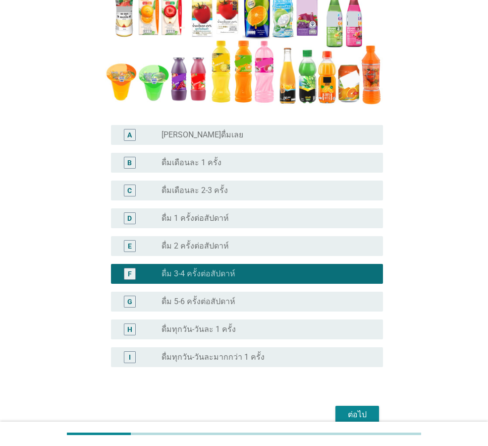
click at [364, 409] on div "ต่อไป" at bounding box center [358, 414] width 28 height 12
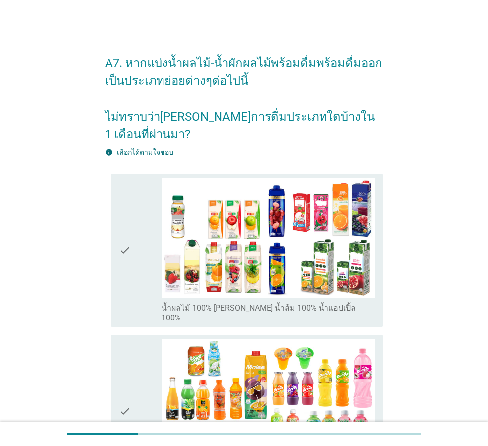
click at [135, 266] on div "check" at bounding box center [140, 249] width 43 height 145
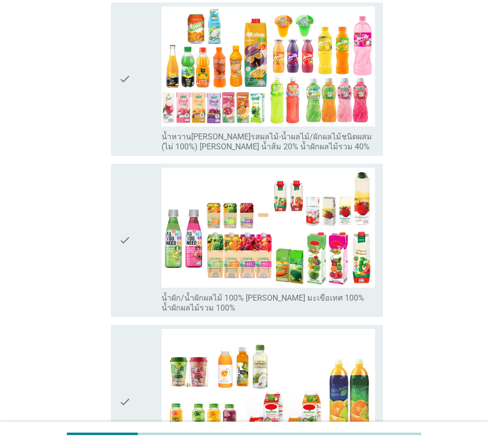
scroll to position [347, 0]
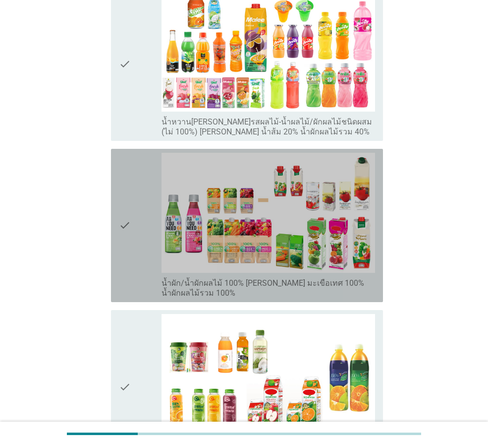
click at [129, 249] on icon "check" at bounding box center [125, 225] width 12 height 145
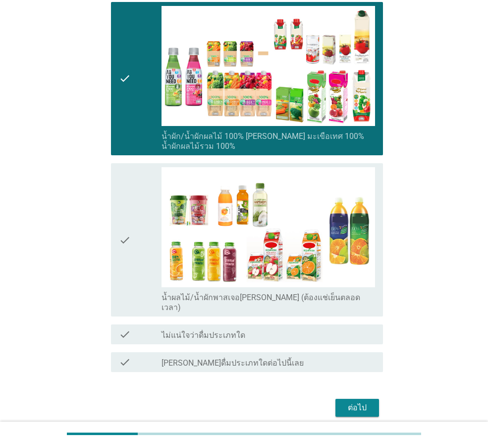
scroll to position [498, 0]
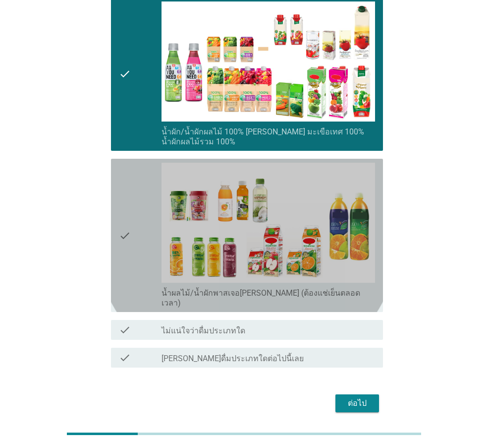
click at [129, 249] on icon "check" at bounding box center [125, 235] width 12 height 145
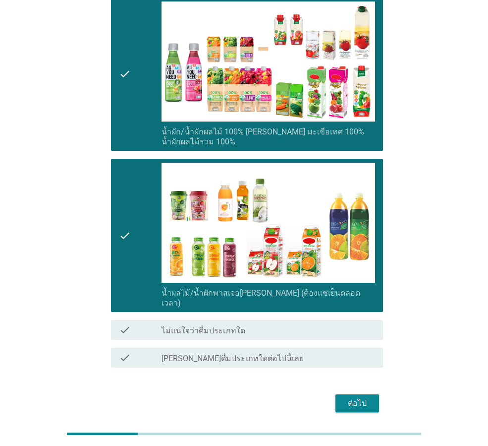
click at [363, 397] on div "ต่อไป" at bounding box center [358, 403] width 28 height 12
